Goal: Transaction & Acquisition: Purchase product/service

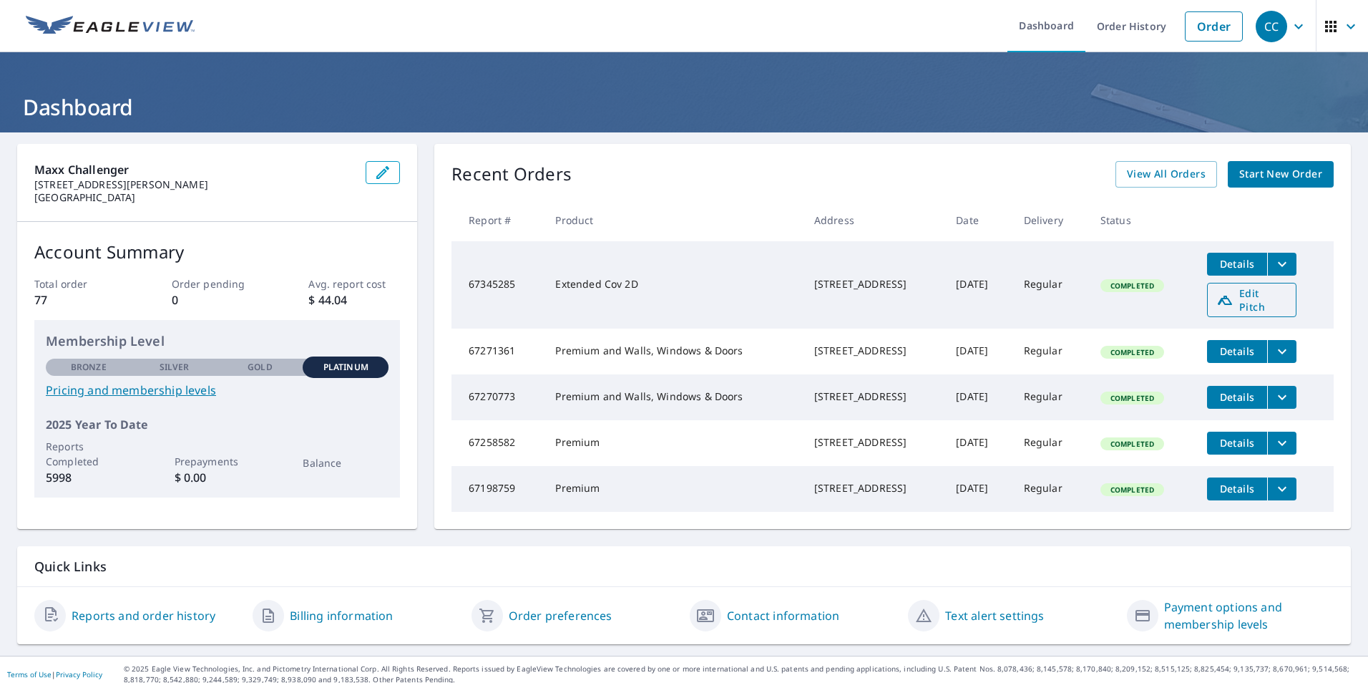
click at [1253, 296] on span "Edit Pitch" at bounding box center [1251, 299] width 71 height 27
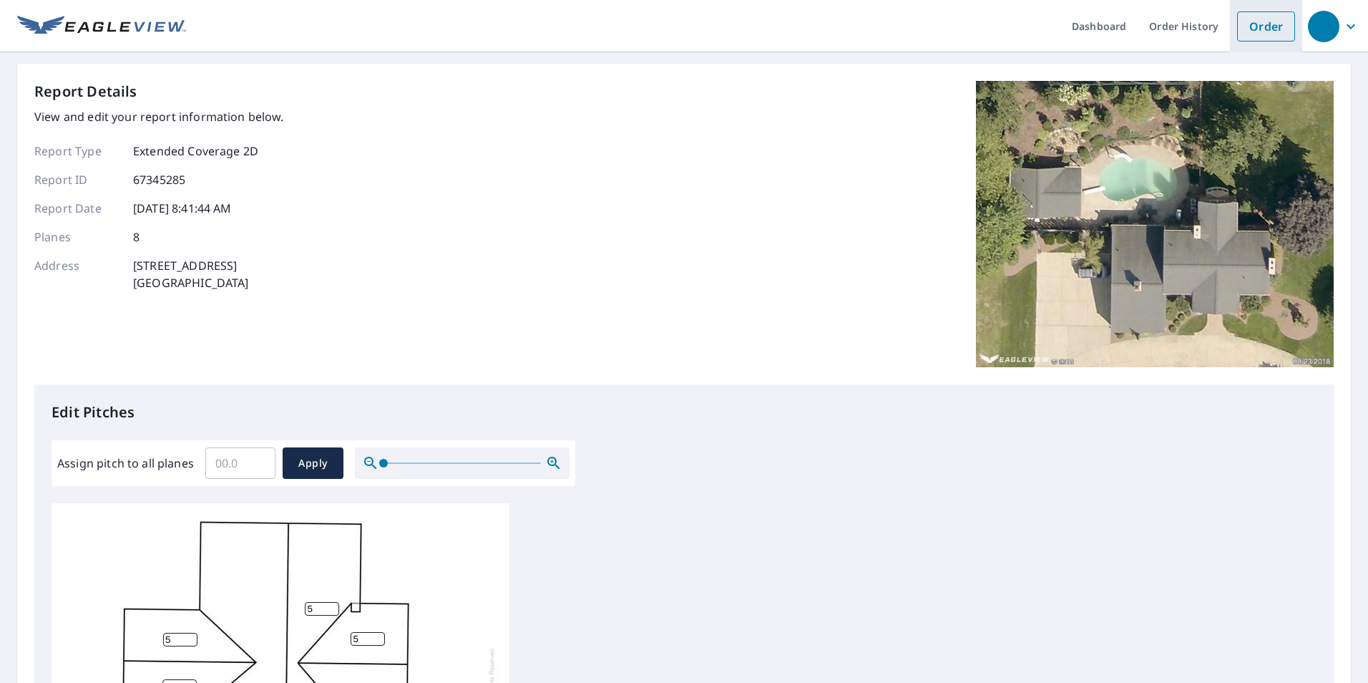
click at [1253, 26] on link "Order" at bounding box center [1266, 26] width 58 height 30
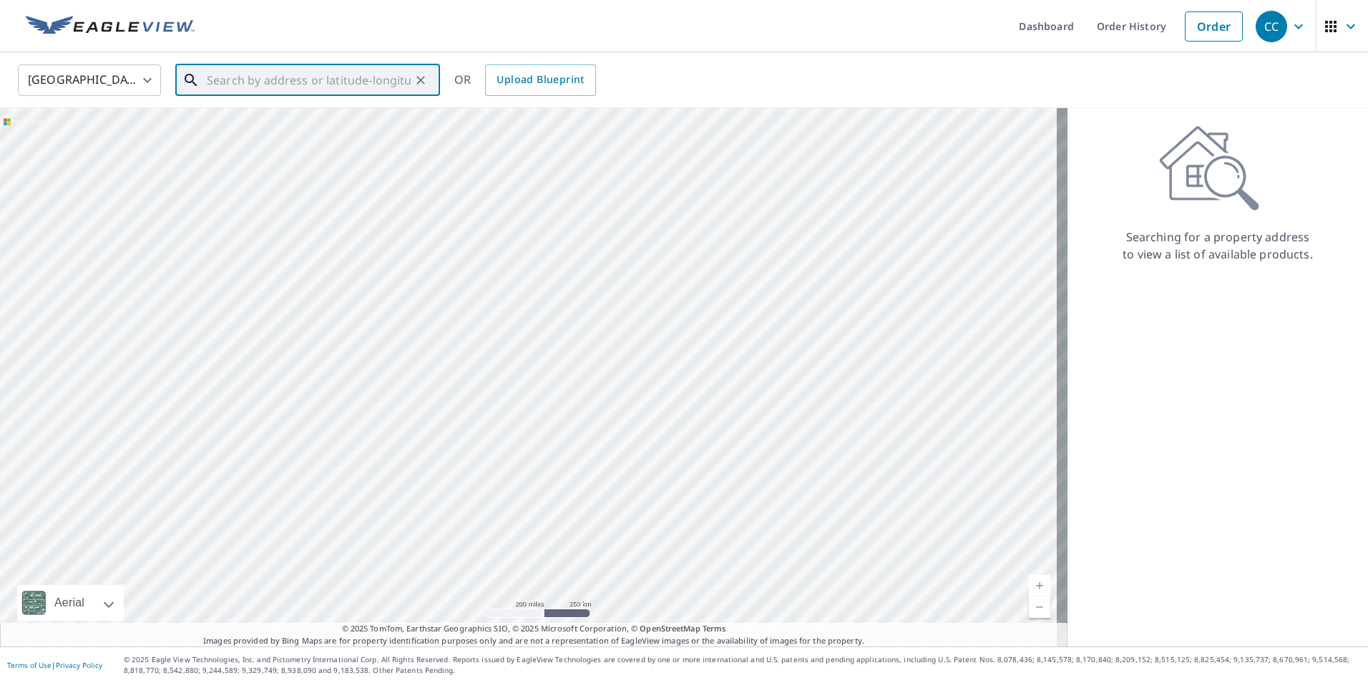
paste input "[STREET_ADDRESS]"
click at [301, 124] on span "1200 Golfview Dr" at bounding box center [316, 121] width 225 height 17
type input "1200 Golfview Dr Iron Mountain, MI 49801"
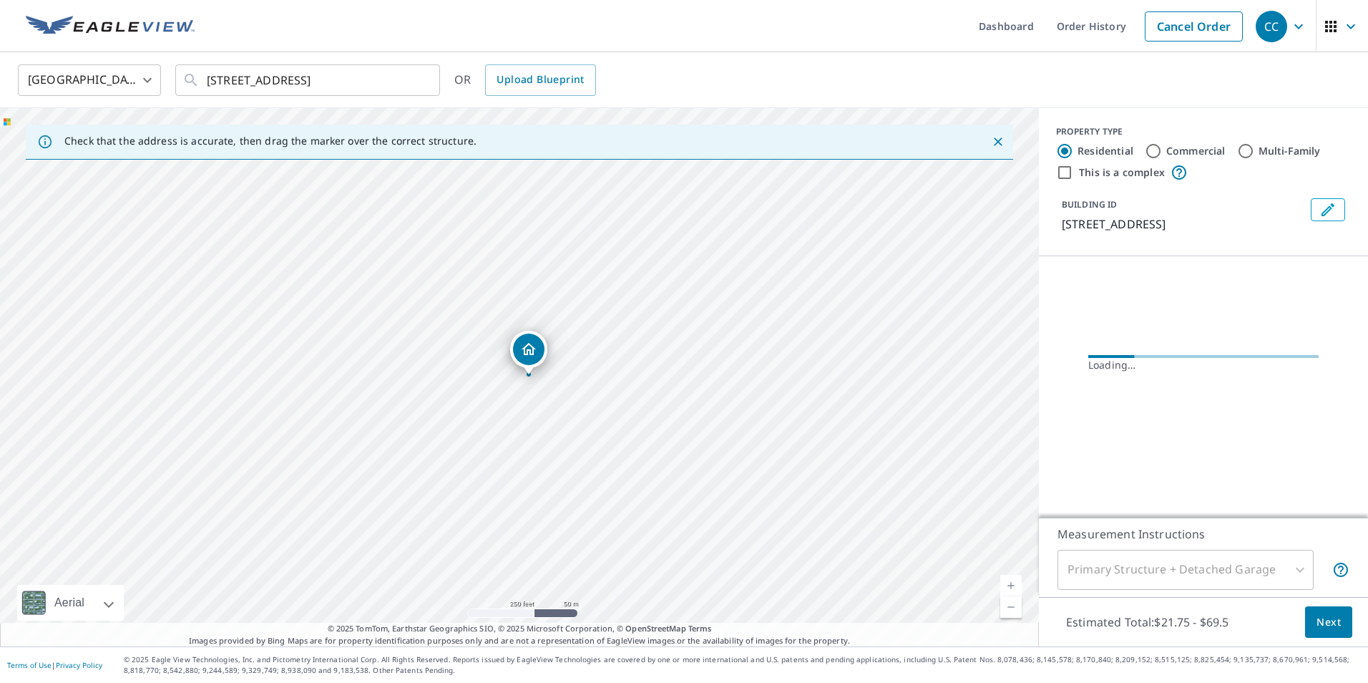
scroll to position [0, 0]
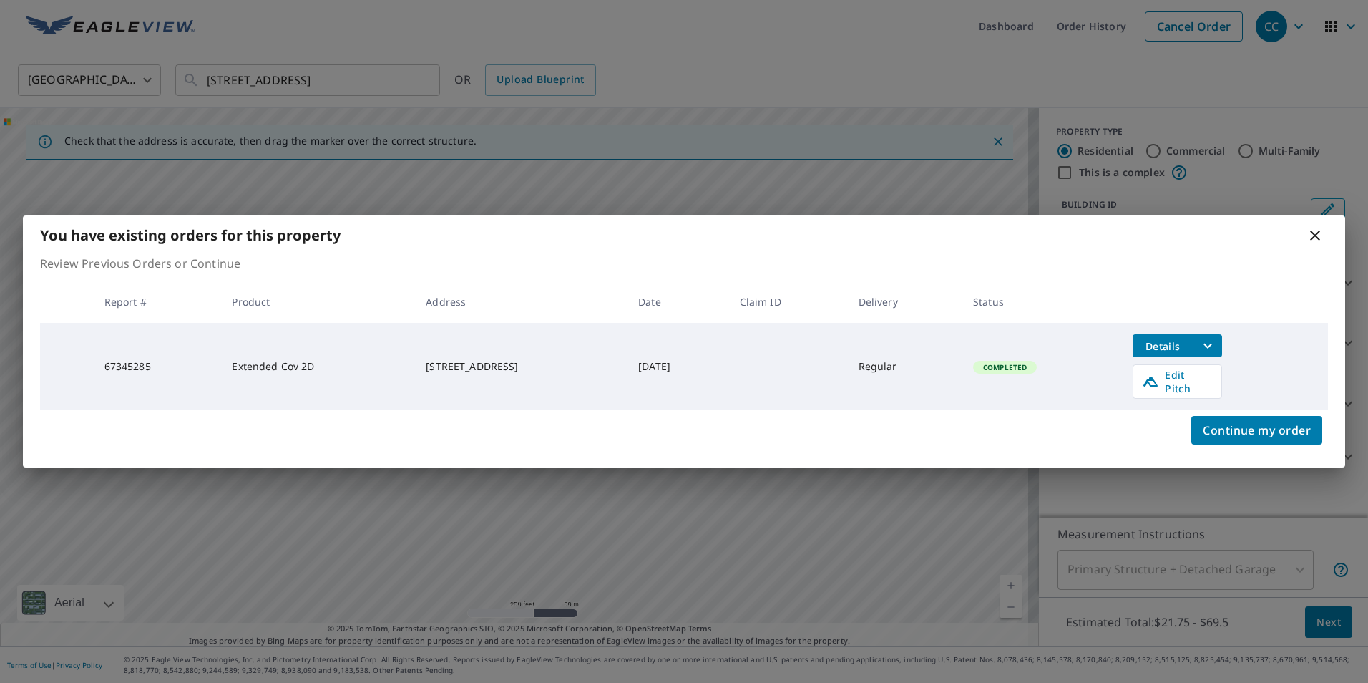
click at [1216, 351] on icon "filesDropdownBtn-67345285" at bounding box center [1207, 345] width 17 height 17
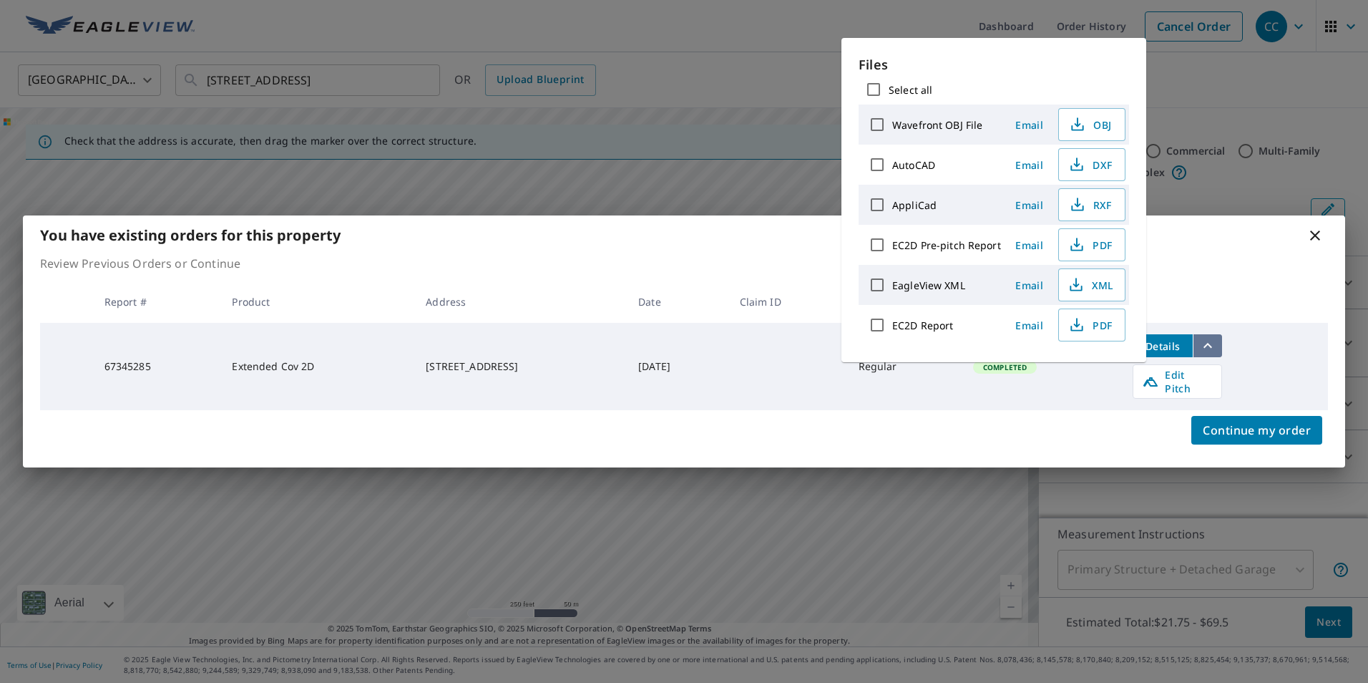
click at [1216, 350] on icon "filesDropdownBtn-67345285" at bounding box center [1207, 345] width 17 height 17
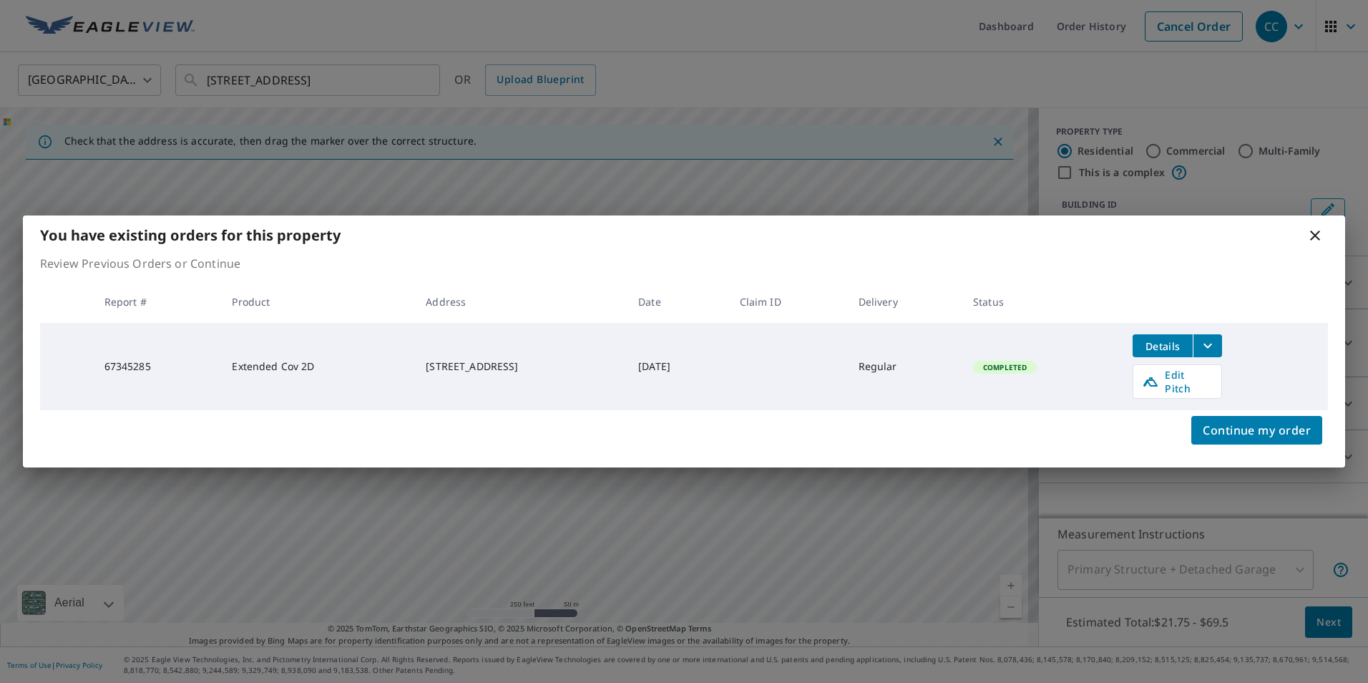
click at [1310, 244] on icon at bounding box center [1314, 235] width 17 height 17
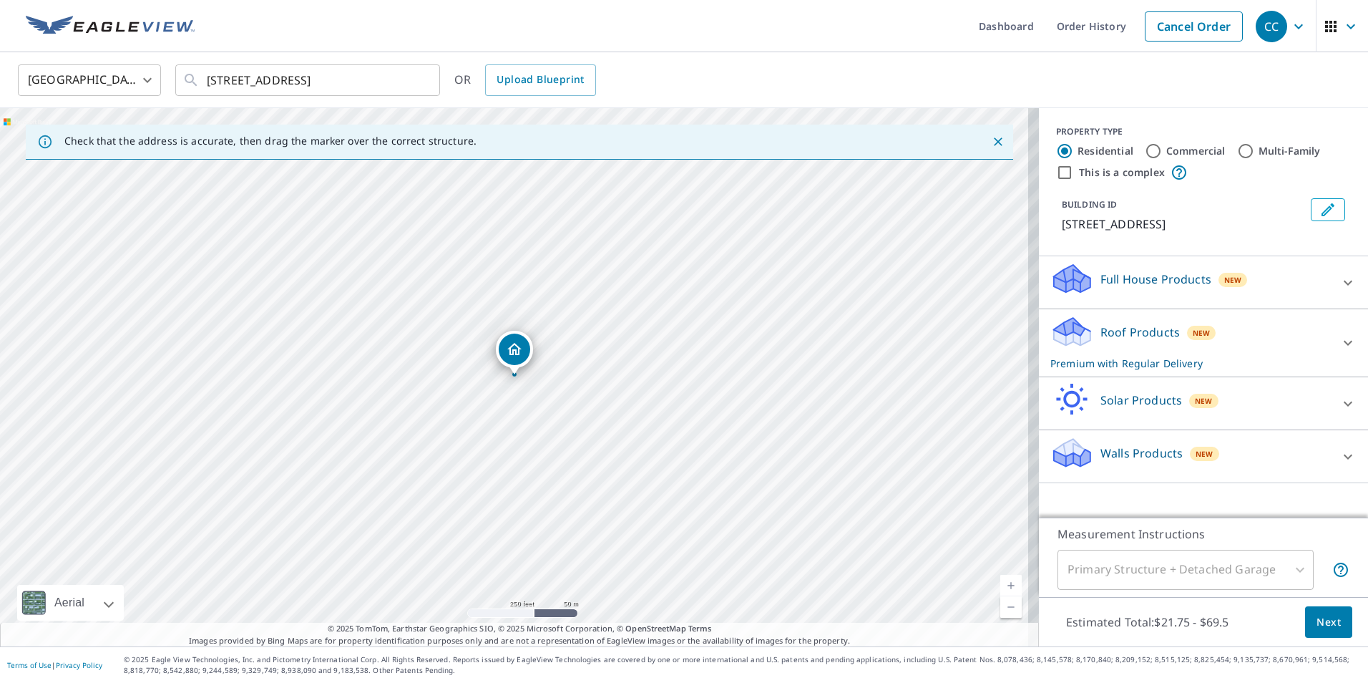
click at [1002, 585] on link "Current Level 17, Zoom In" at bounding box center [1010, 584] width 21 height 21
click at [1002, 585] on link "Current Level 18, Zoom In" at bounding box center [1010, 584] width 21 height 21
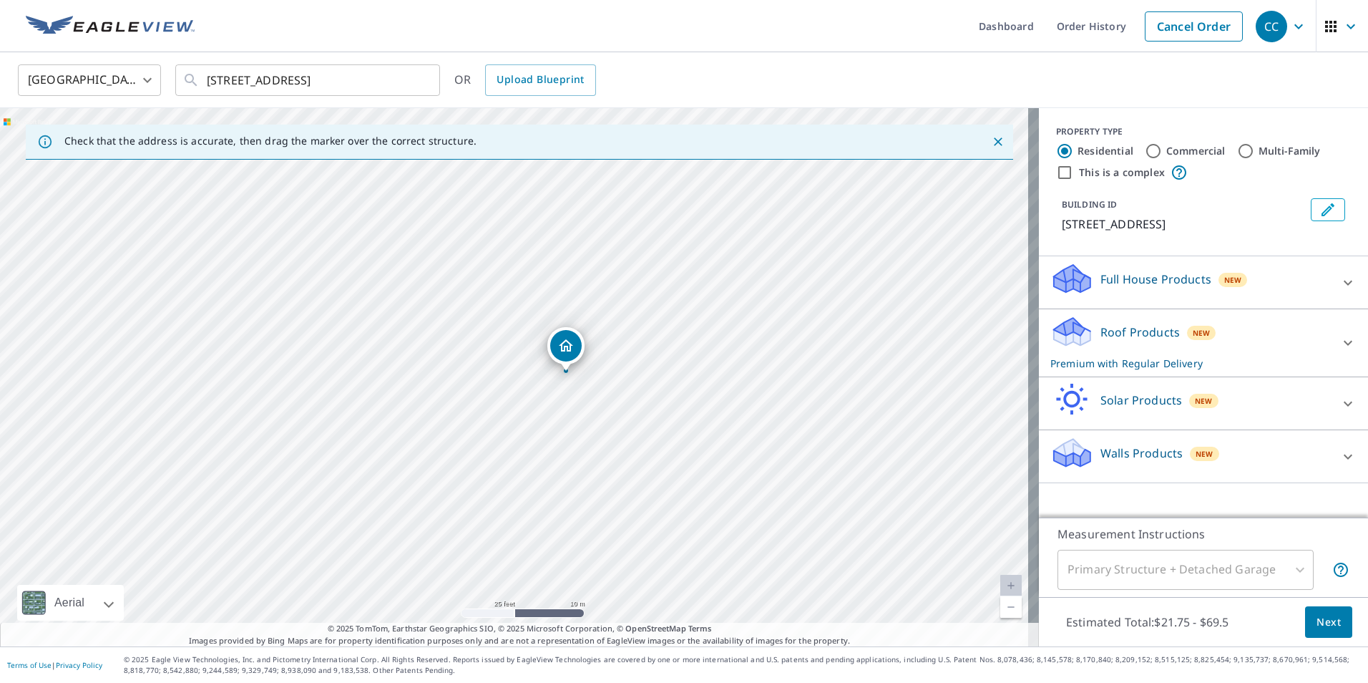
drag, startPoint x: 520, startPoint y: 354, endPoint x: 572, endPoint y: 351, distance: 51.6
click at [1245, 562] on div "Primary Structure + Detached Garage" at bounding box center [1185, 569] width 256 height 40
click at [1258, 567] on div "Primary Structure + Detached Garage" at bounding box center [1185, 569] width 256 height 40
click at [1295, 573] on div "Primary Structure + Detached Garage" at bounding box center [1185, 569] width 256 height 40
click at [1331, 333] on div at bounding box center [1348, 343] width 34 height 34
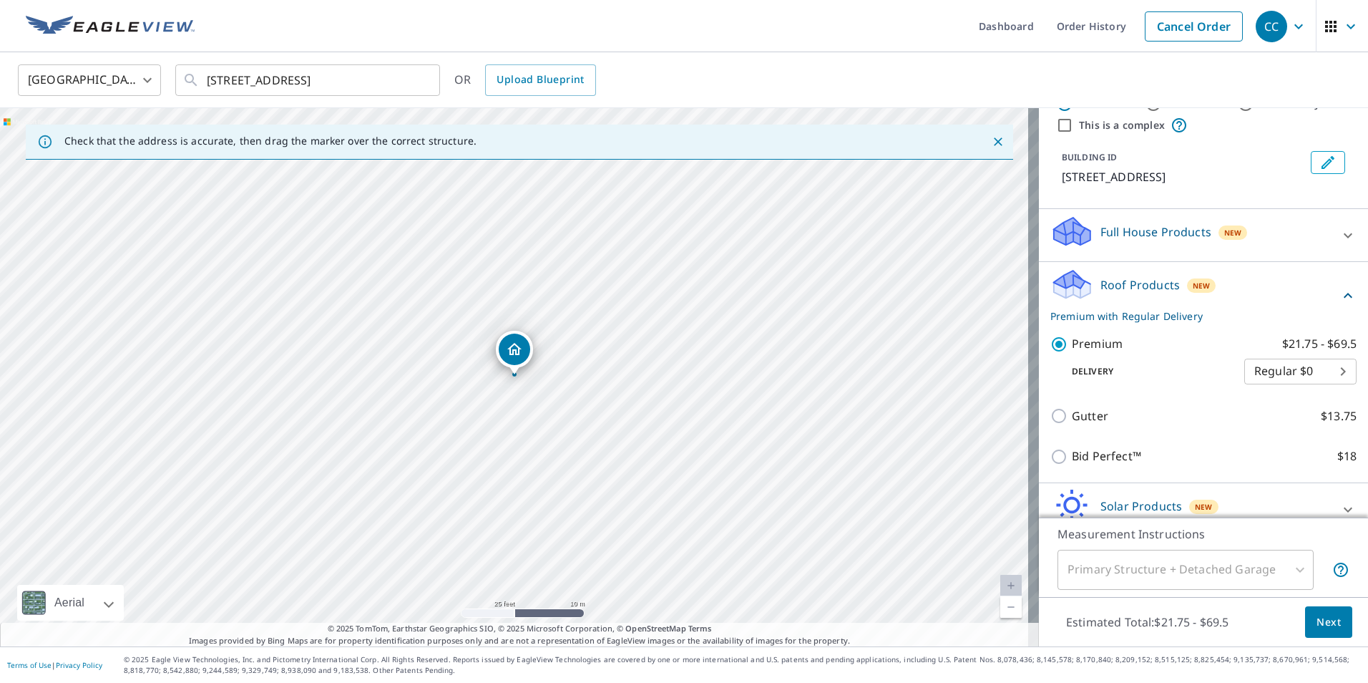
scroll to position [136, 0]
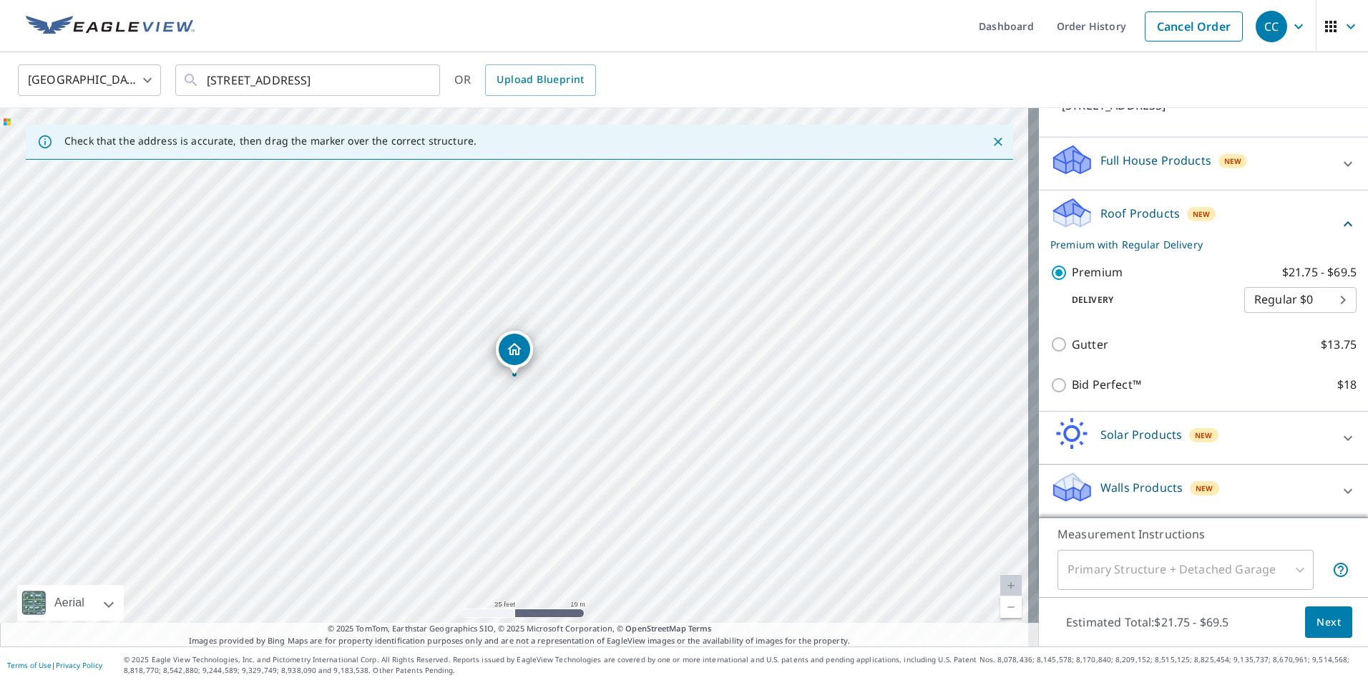
click at [1283, 561] on div "Primary Structure + Detached Garage" at bounding box center [1185, 569] width 256 height 40
click at [1288, 570] on div "Primary Structure + Detached Garage" at bounding box center [1185, 569] width 256 height 40
click at [1288, 568] on div "Primary Structure + Detached Garage" at bounding box center [1185, 569] width 256 height 40
click at [1289, 568] on div "Primary Structure + Detached Garage" at bounding box center [1185, 569] width 256 height 40
click at [1290, 568] on div "Primary Structure + Detached Garage" at bounding box center [1185, 569] width 256 height 40
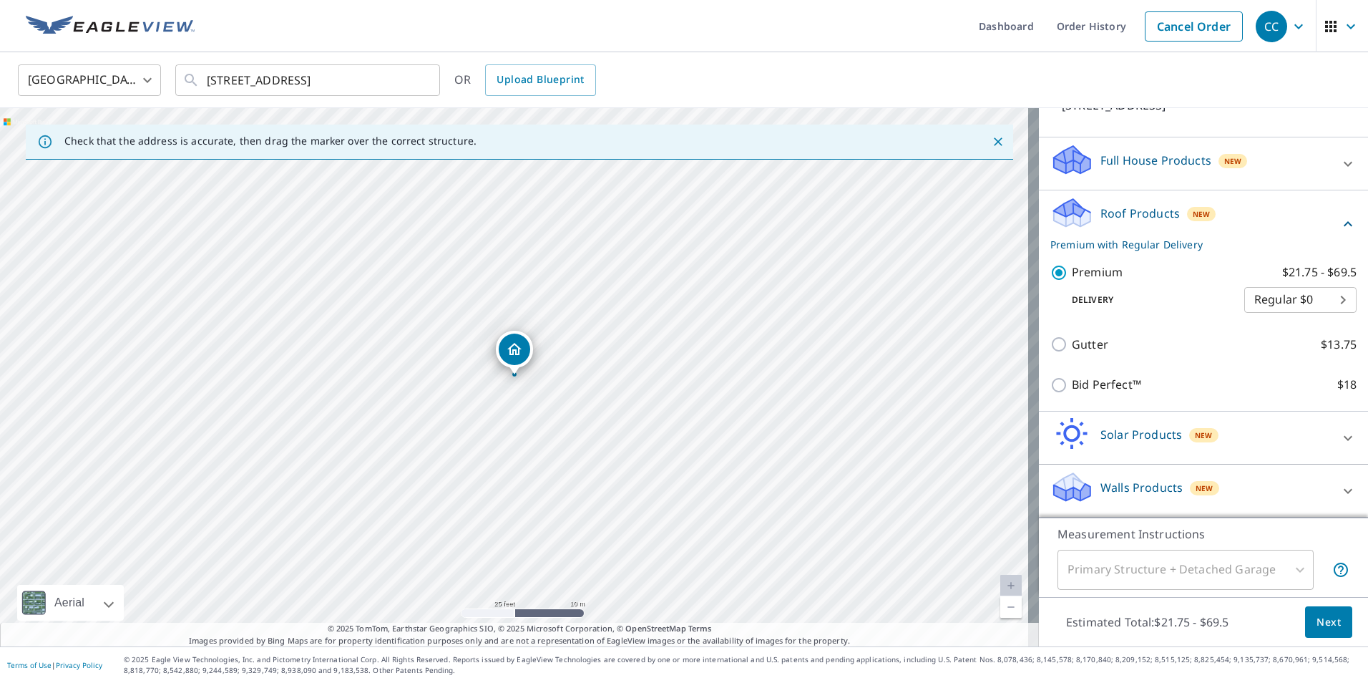
click at [1291, 572] on div "Primary Structure + Detached Garage" at bounding box center [1185, 569] width 256 height 40
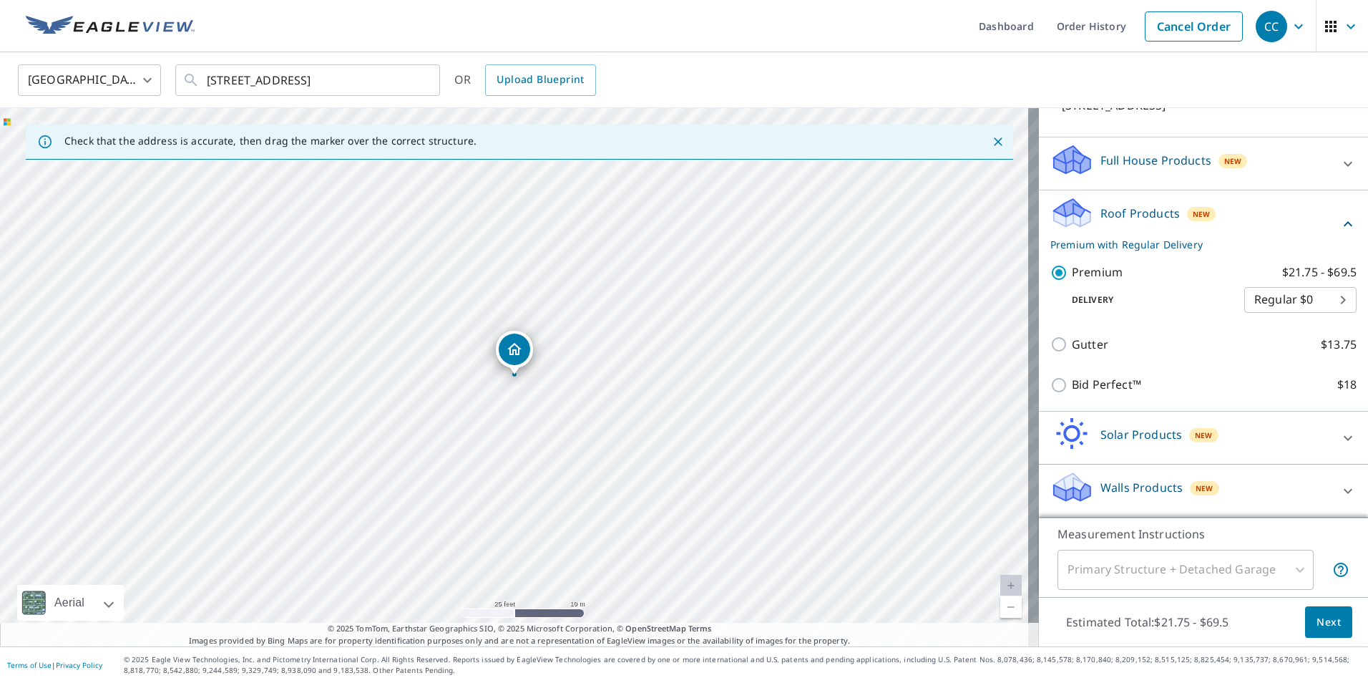
click at [1291, 572] on div "Primary Structure + Detached Garage" at bounding box center [1185, 569] width 256 height 40
click at [1288, 572] on div "Primary Structure + Detached Garage" at bounding box center [1185, 569] width 256 height 40
click at [1288, 571] on div "Primary Structure + Detached Garage" at bounding box center [1185, 569] width 256 height 40
click at [1292, 569] on div "Primary Structure + Detached Garage" at bounding box center [1185, 569] width 256 height 40
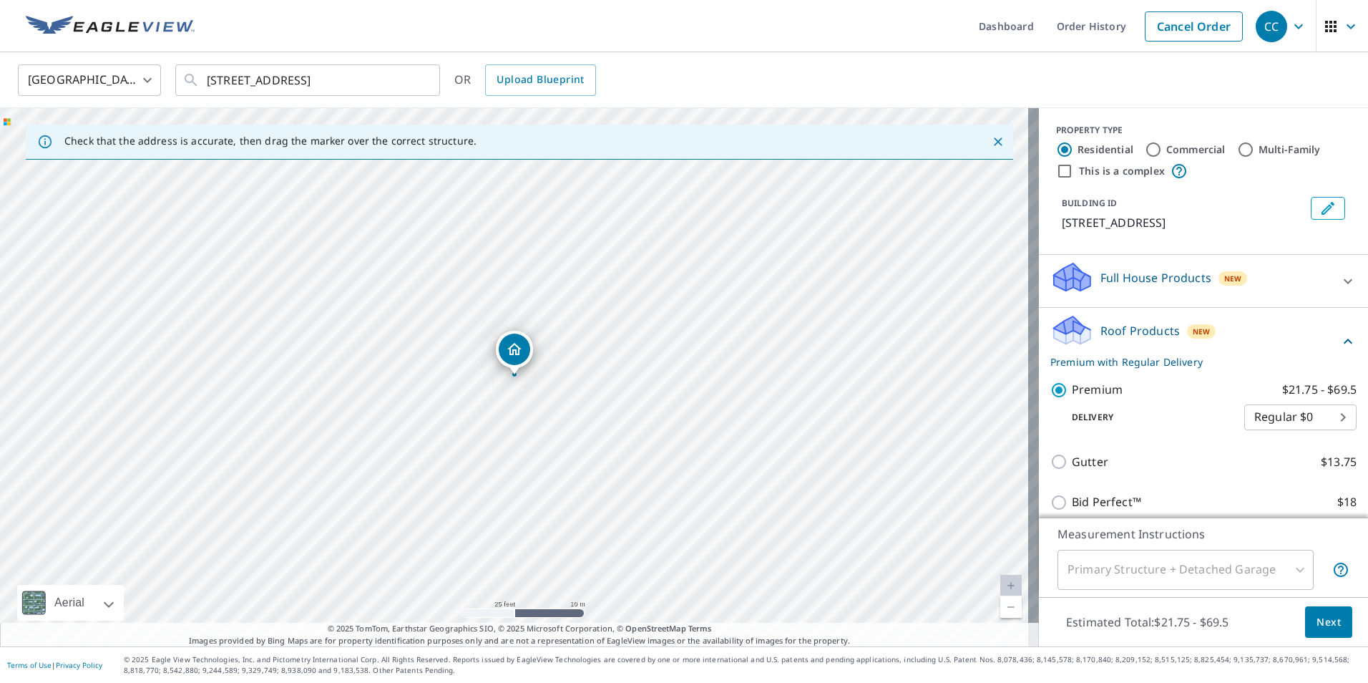
scroll to position [0, 0]
click at [1339, 291] on icon at bounding box center [1347, 282] width 17 height 17
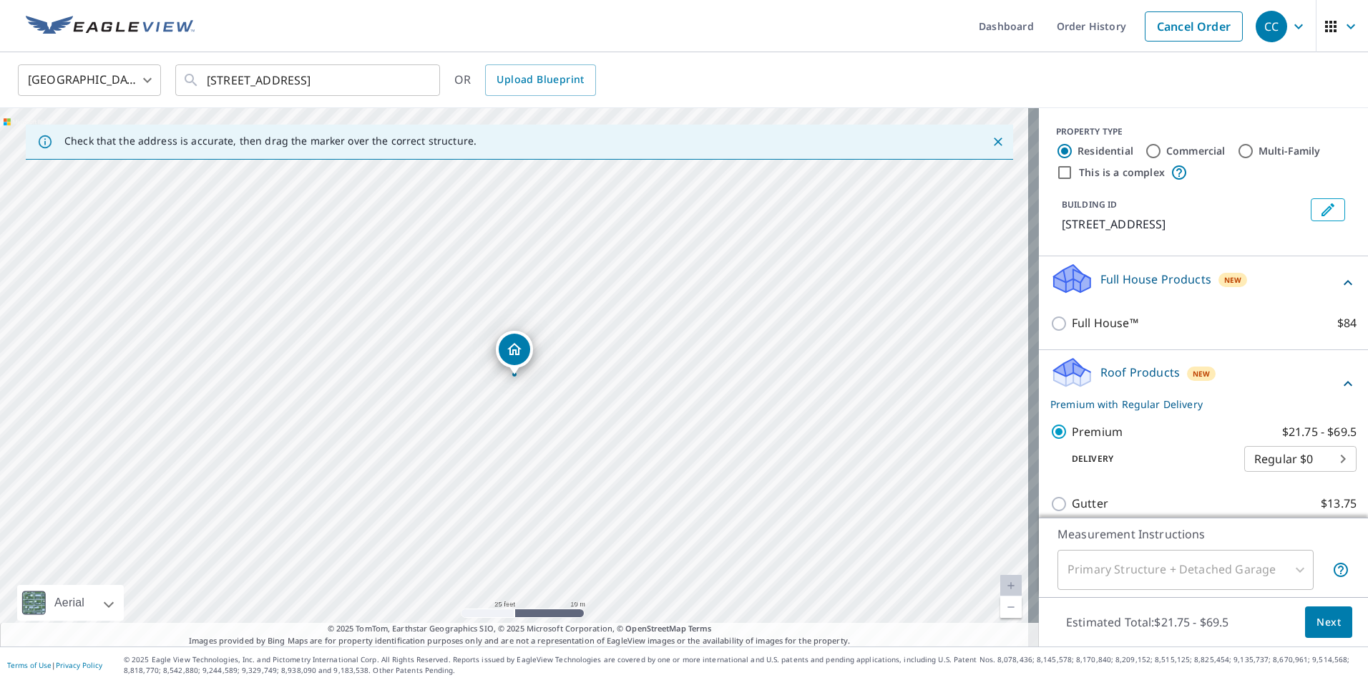
click at [1339, 291] on icon at bounding box center [1347, 282] width 17 height 17
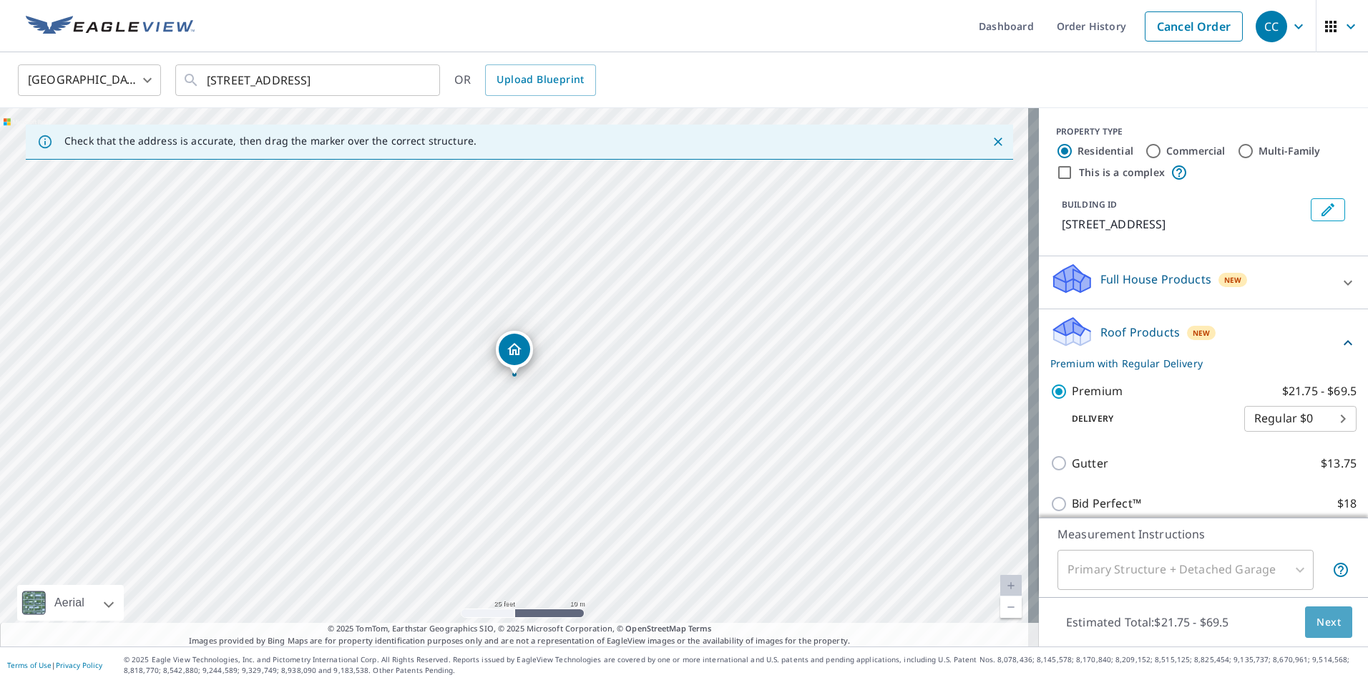
click at [1316, 623] on span "Next" at bounding box center [1328, 622] width 24 height 18
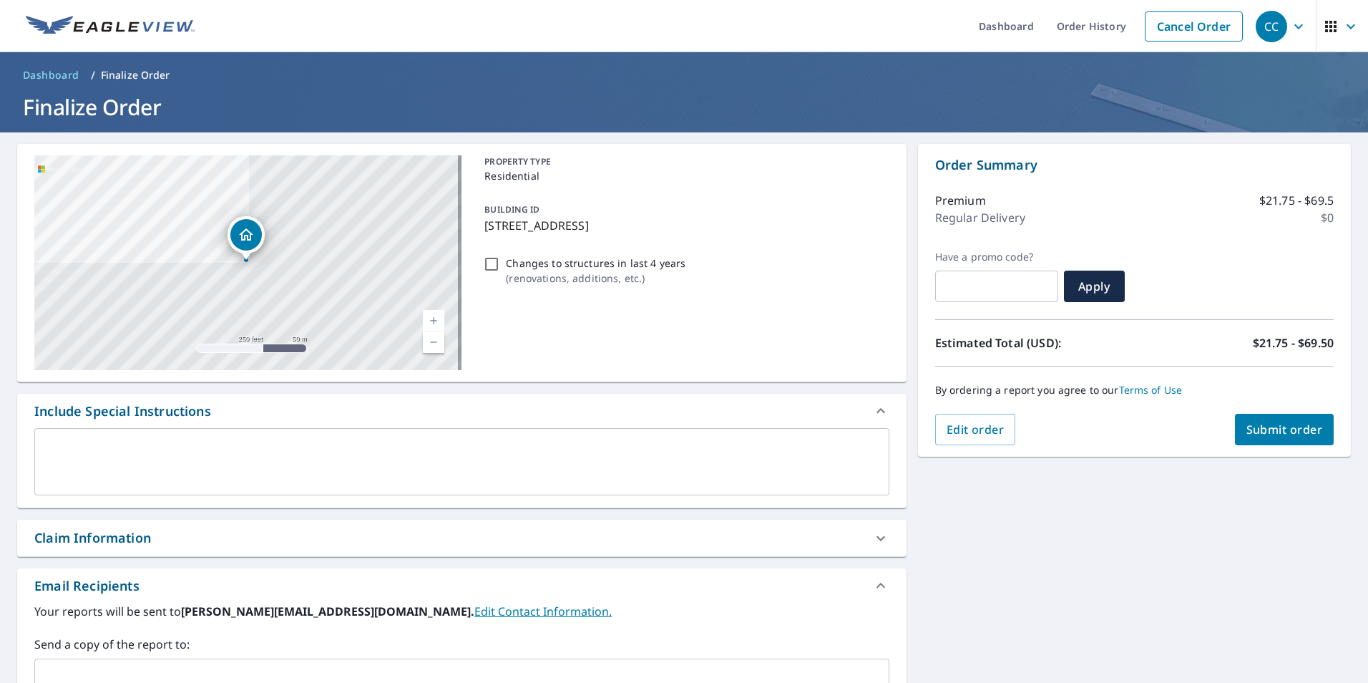
click at [488, 270] on input "Changes to structures in last 4 years ( renovations, additions, etc. )" at bounding box center [491, 263] width 17 height 17
checkbox input "true"
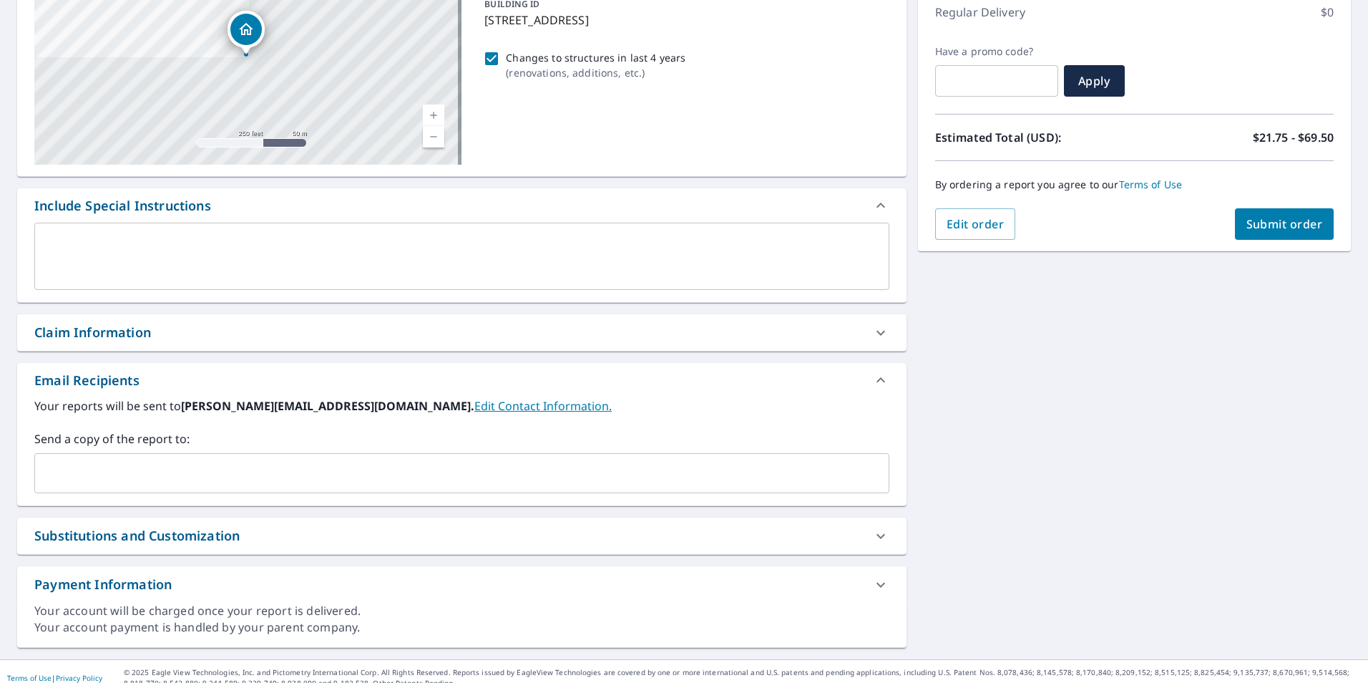
scroll to position [218, 0]
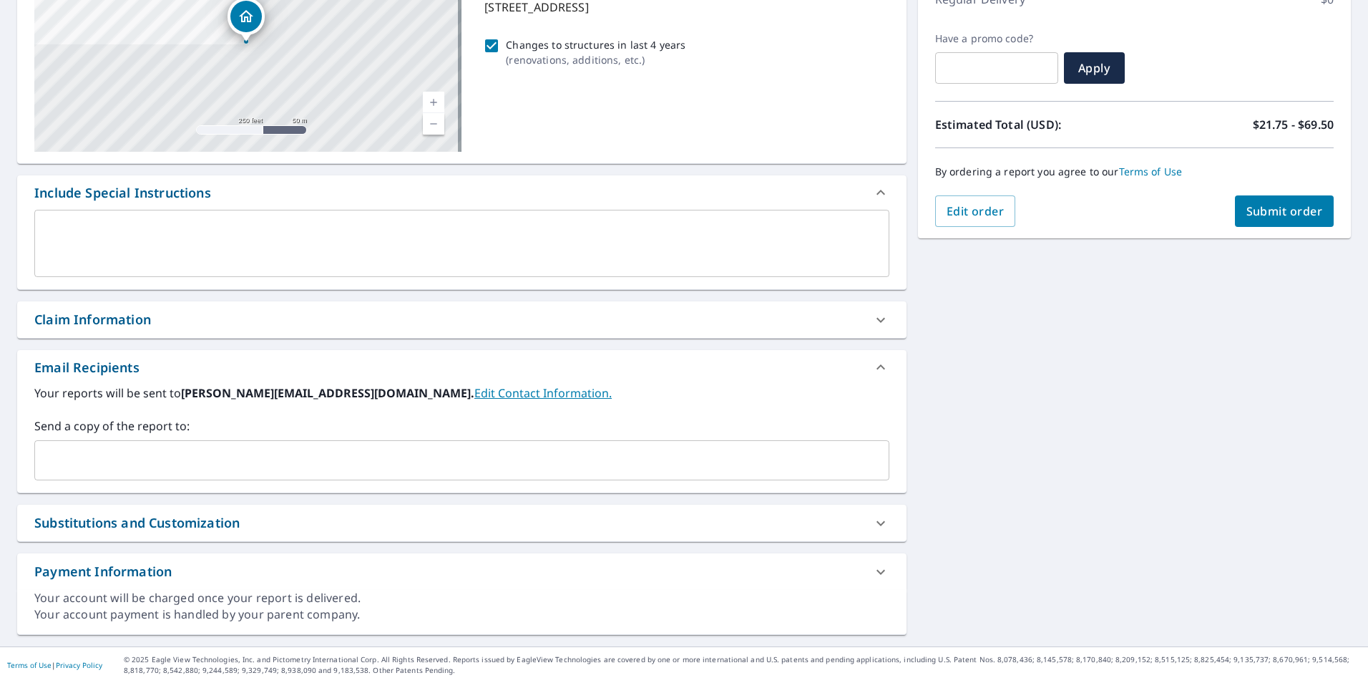
click at [1273, 219] on button "Submit order" at bounding box center [1284, 210] width 99 height 31
checkbox input "true"
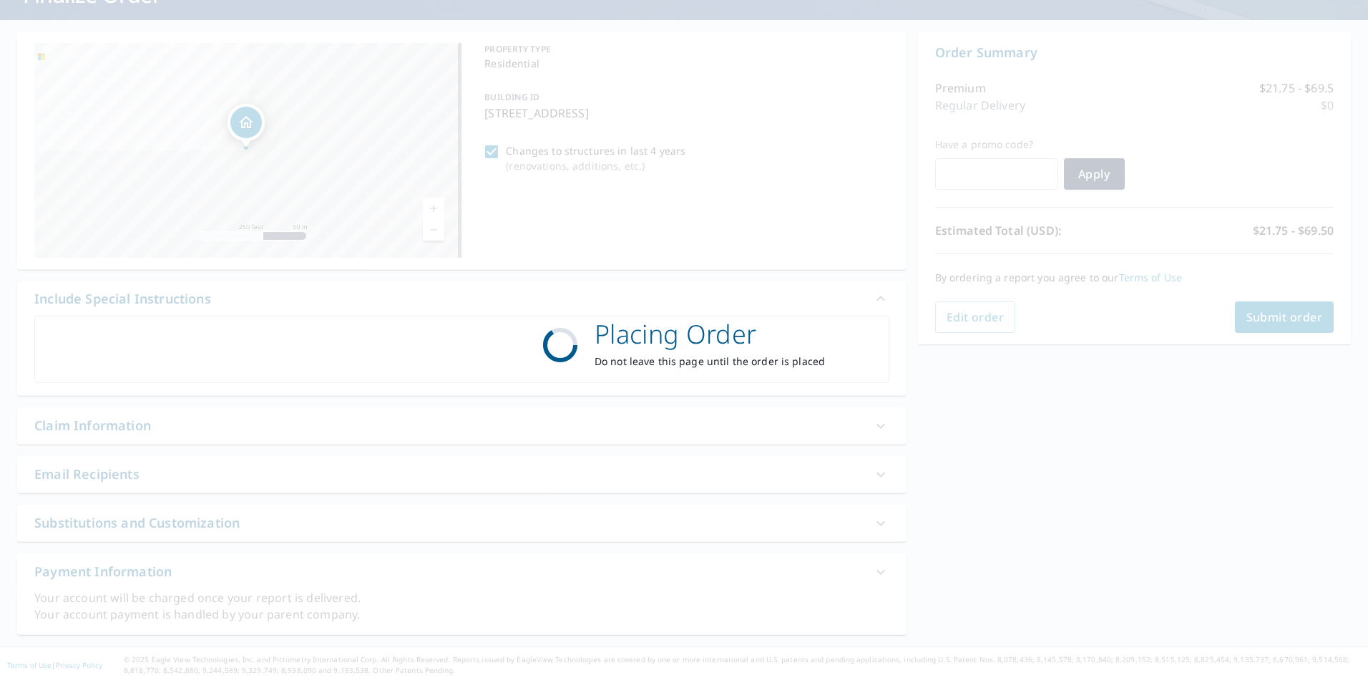
scroll to position [112, 0]
